Goal: Navigation & Orientation: Find specific page/section

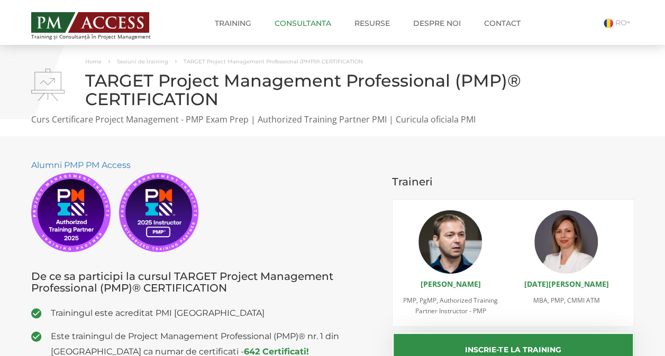
click at [312, 23] on link "Consultanta" at bounding box center [303, 23] width 72 height 21
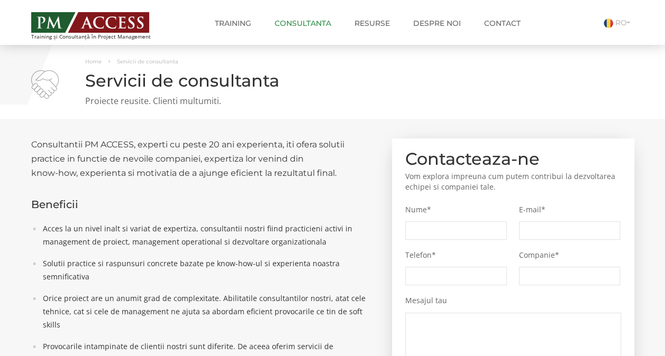
click at [305, 20] on link "Consultanta" at bounding box center [303, 23] width 72 height 21
